Goal: Purchase product/service

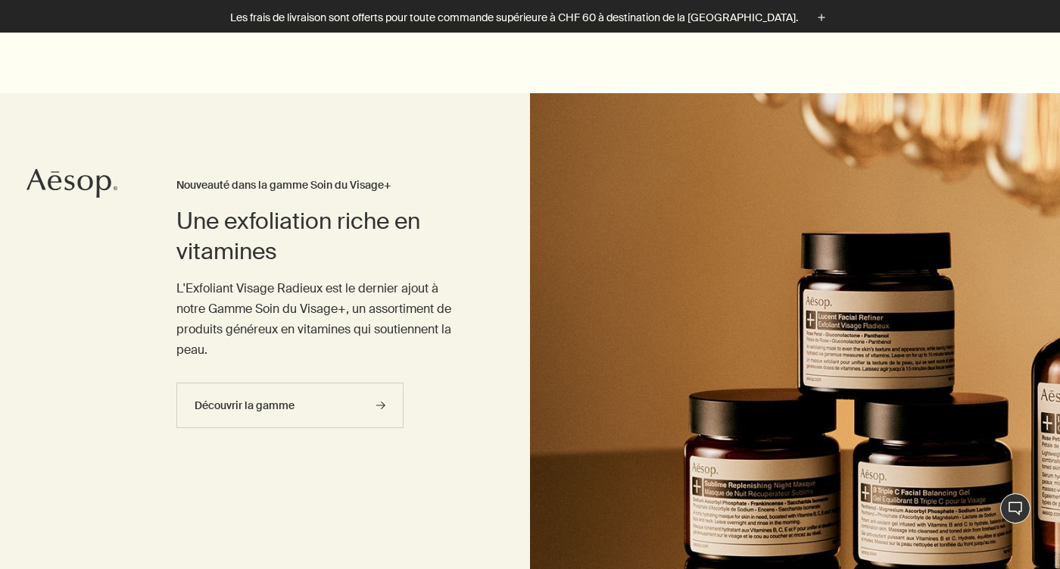
scroll to position [848, 0]
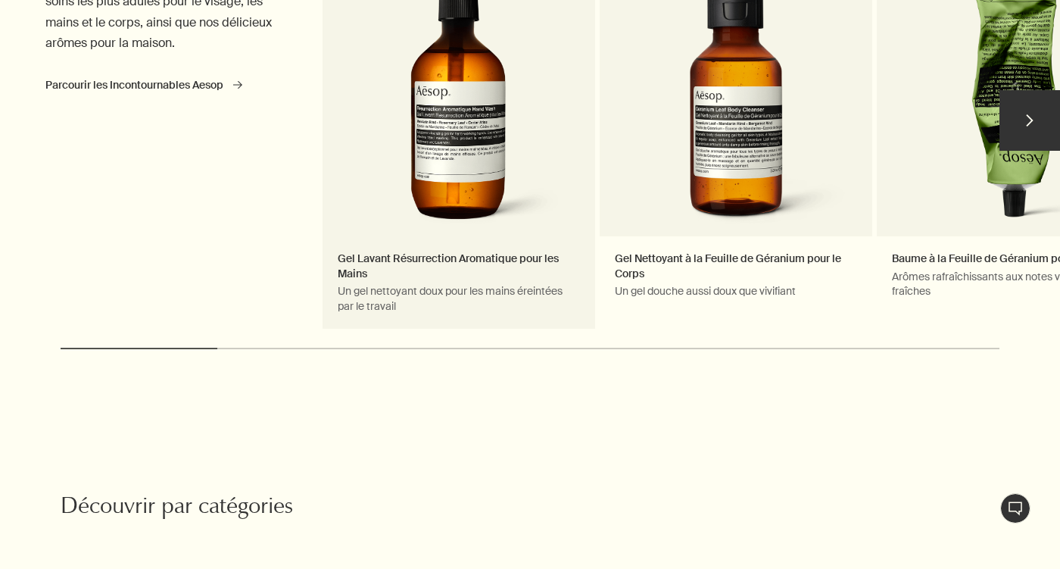
click at [511, 147] on link "Gel Lavant Résurrection Aromatique pour les Mains Un gel nettoyant doux pour le…" at bounding box center [458, 127] width 273 height 403
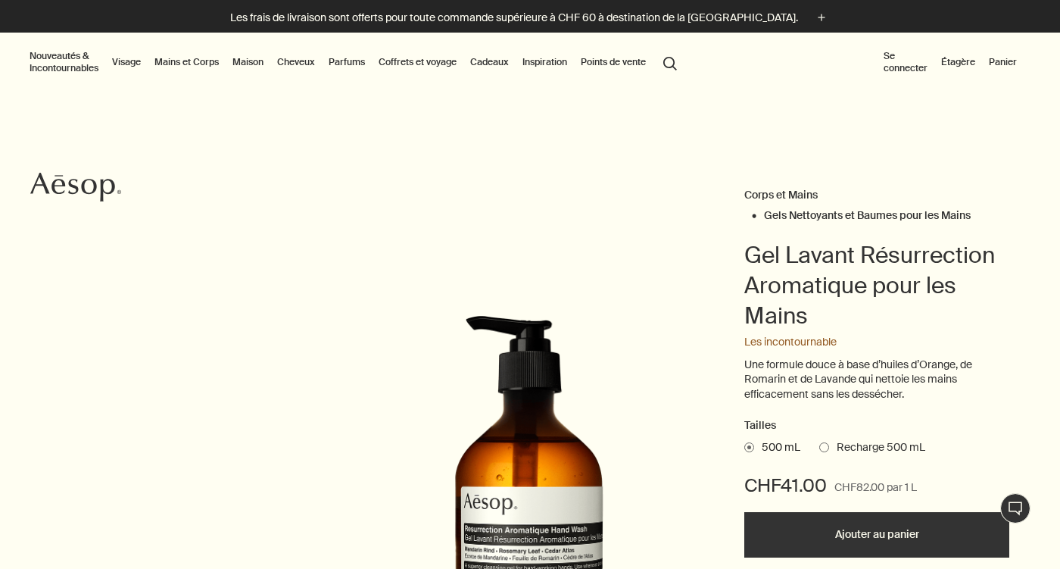
click at [189, 68] on link "Mains et Corps" at bounding box center [186, 62] width 70 height 18
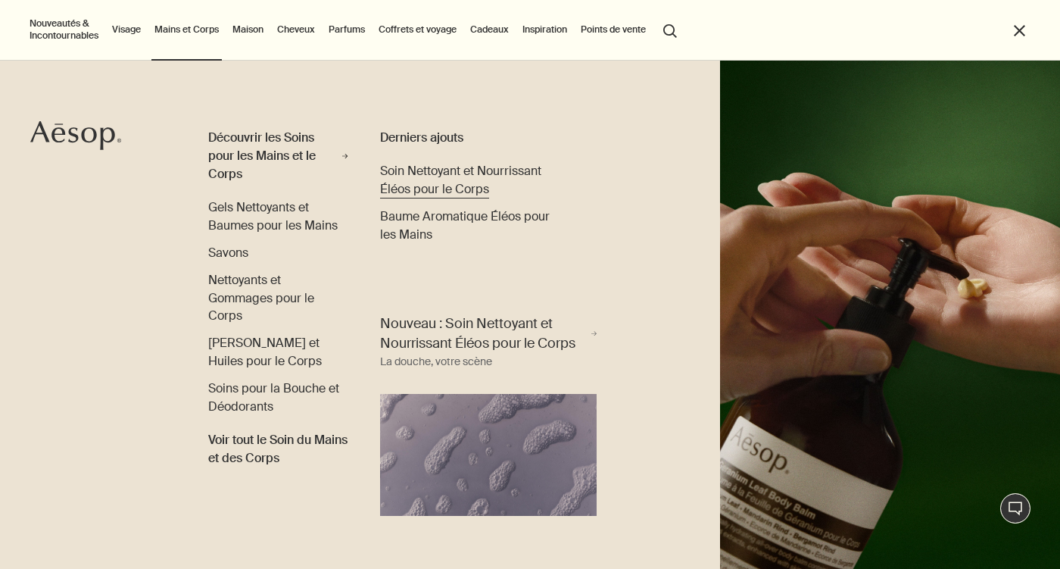
click at [403, 164] on span "Soin Nettoyant et Nourrissant Éléos pour le Corps" at bounding box center [460, 180] width 161 height 34
